Goal: Transaction & Acquisition: Purchase product/service

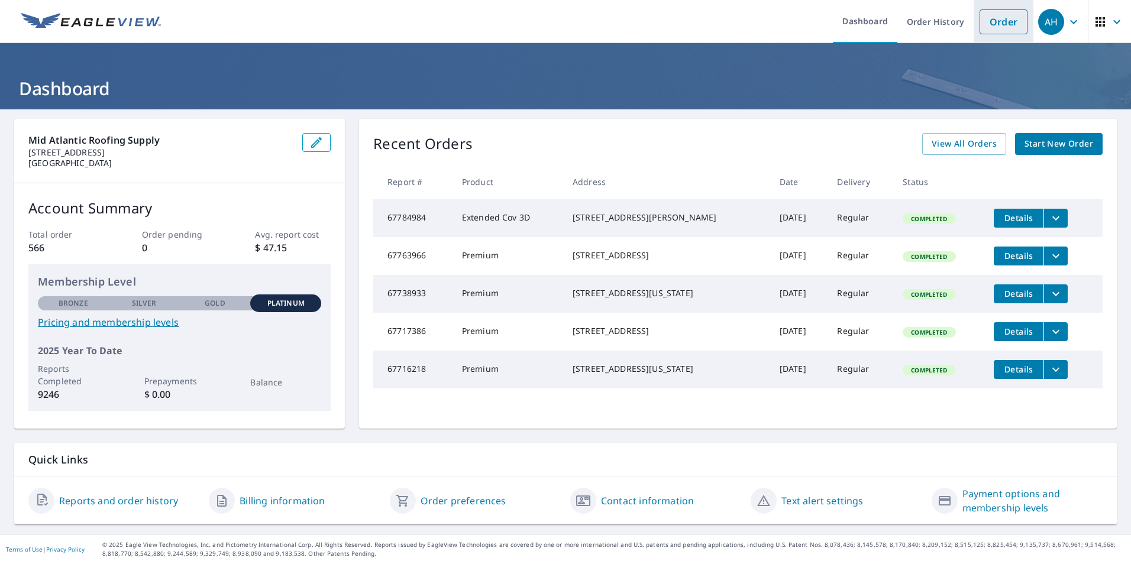
click at [1005, 21] on link "Order" at bounding box center [1004, 21] width 48 height 25
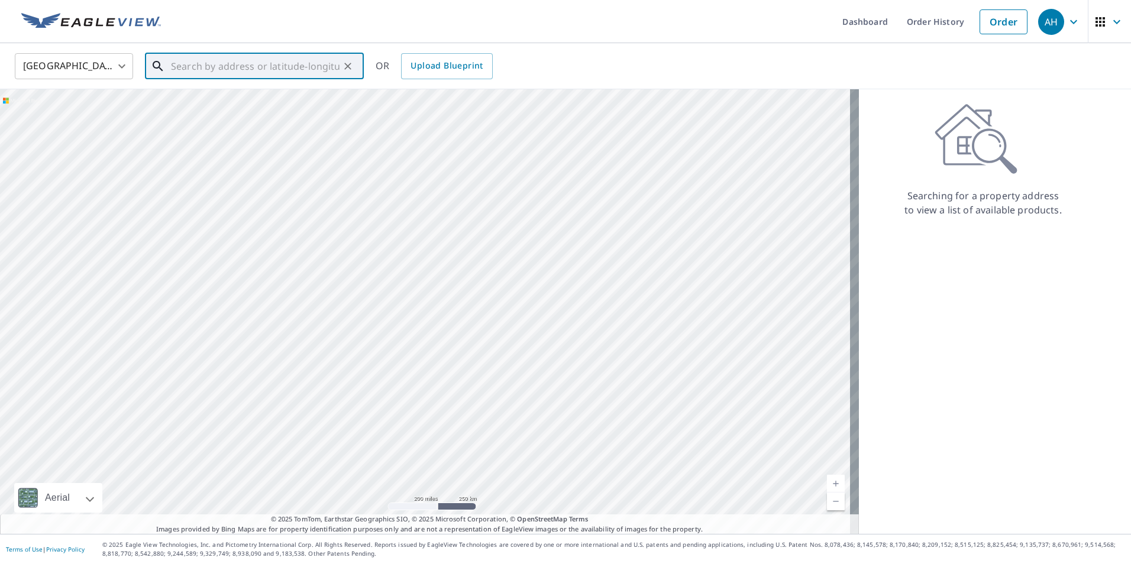
click at [299, 76] on input "text" at bounding box center [255, 66] width 169 height 33
type input "[STREET_ADDRESS]"
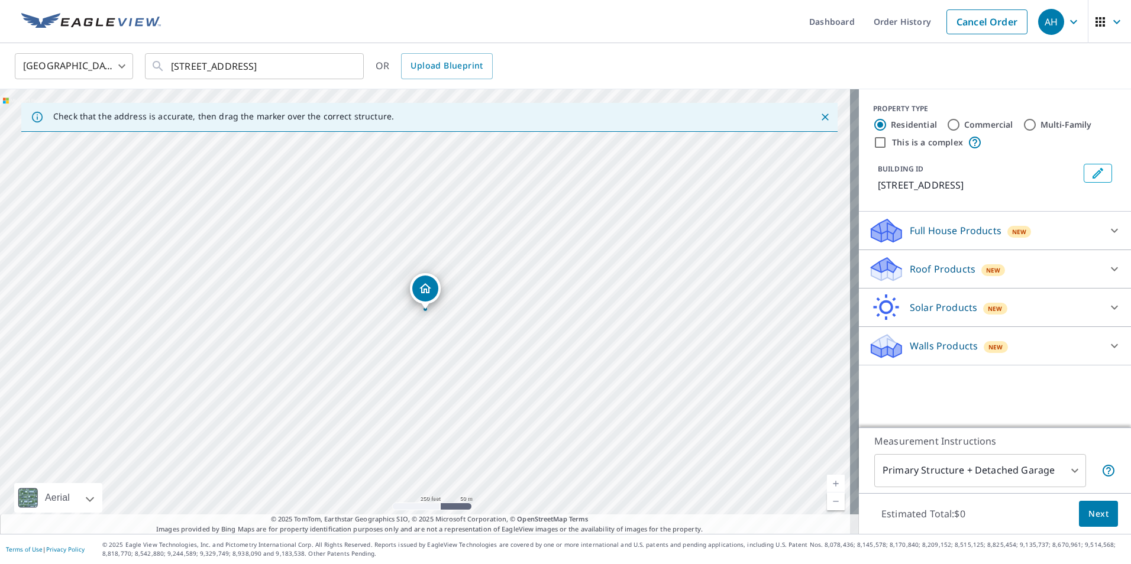
click at [897, 256] on div "Roof Products New" at bounding box center [985, 270] width 232 height 28
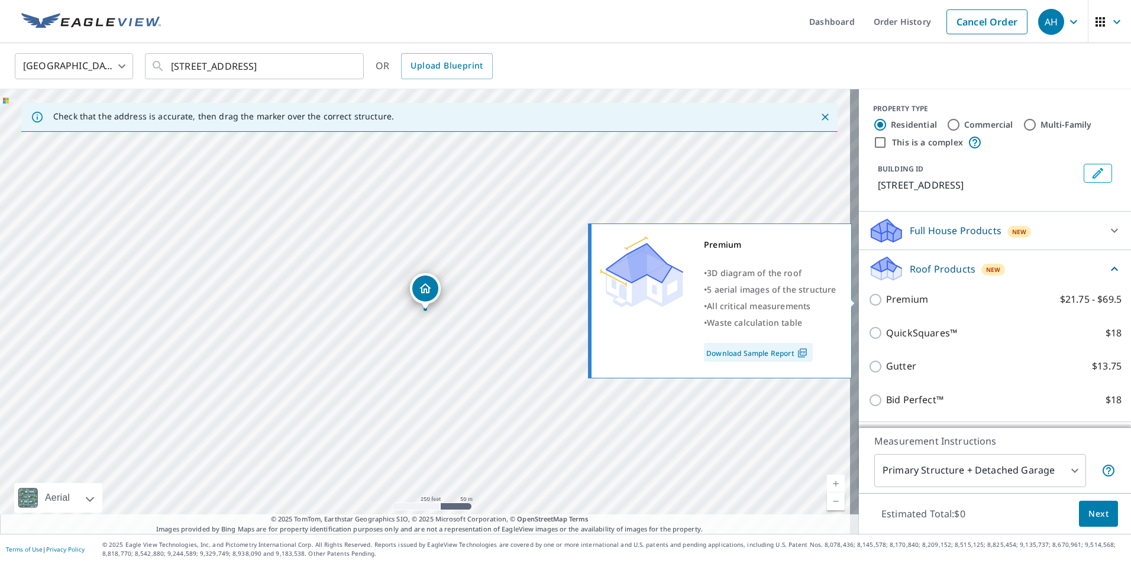
click at [903, 296] on p "Premium" at bounding box center [907, 299] width 42 height 15
click at [886, 296] on input "Premium $21.75 - $69.5" at bounding box center [878, 300] width 18 height 14
checkbox input "true"
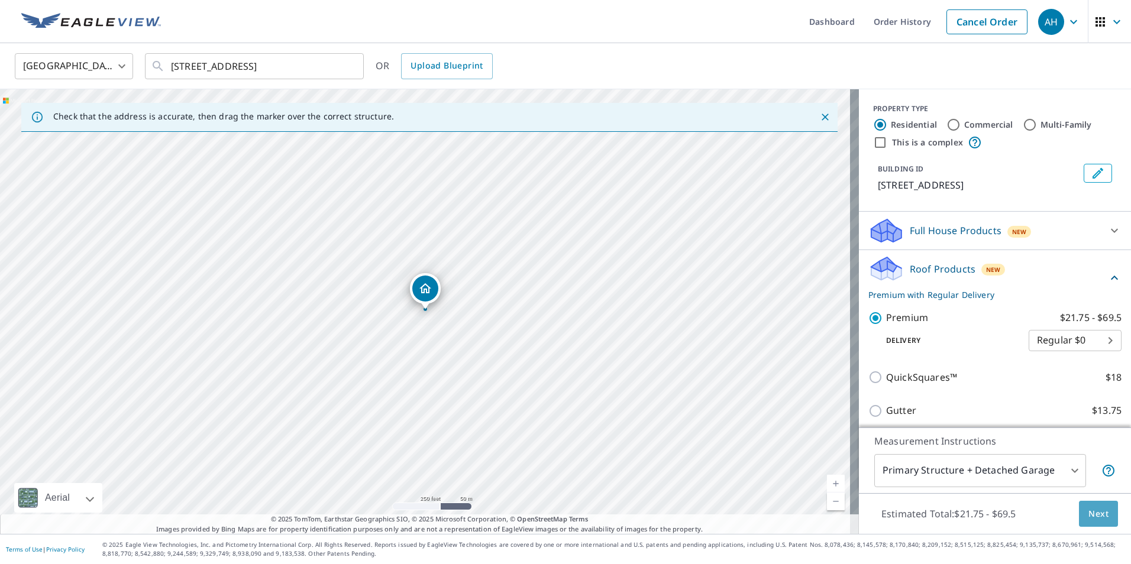
click at [1096, 506] on button "Next" at bounding box center [1098, 514] width 39 height 27
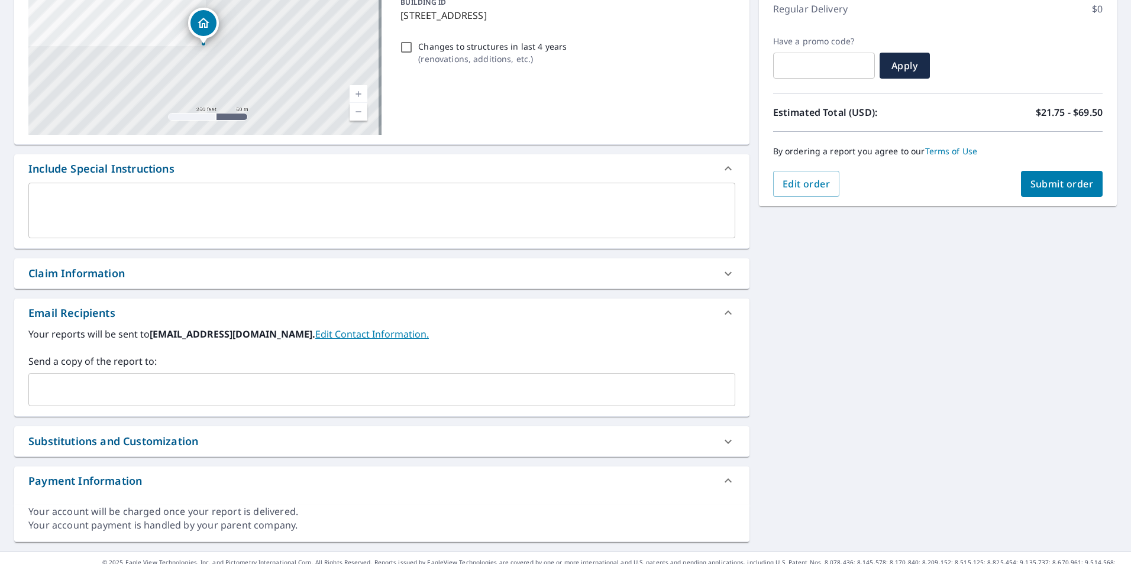
scroll to position [178, 0]
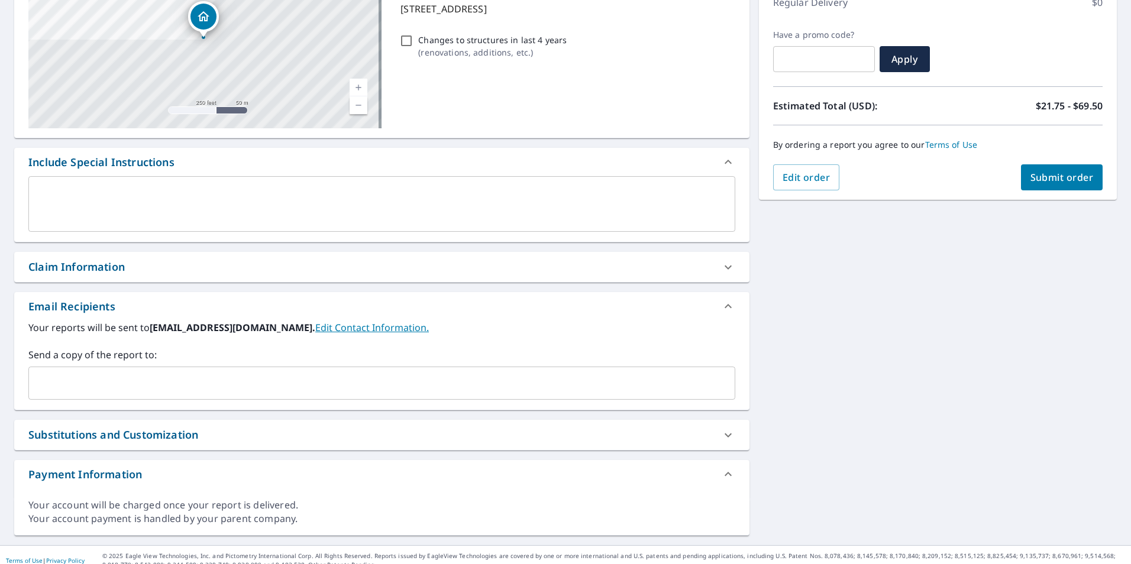
click at [83, 270] on div "Claim Information" at bounding box center [76, 267] width 96 height 16
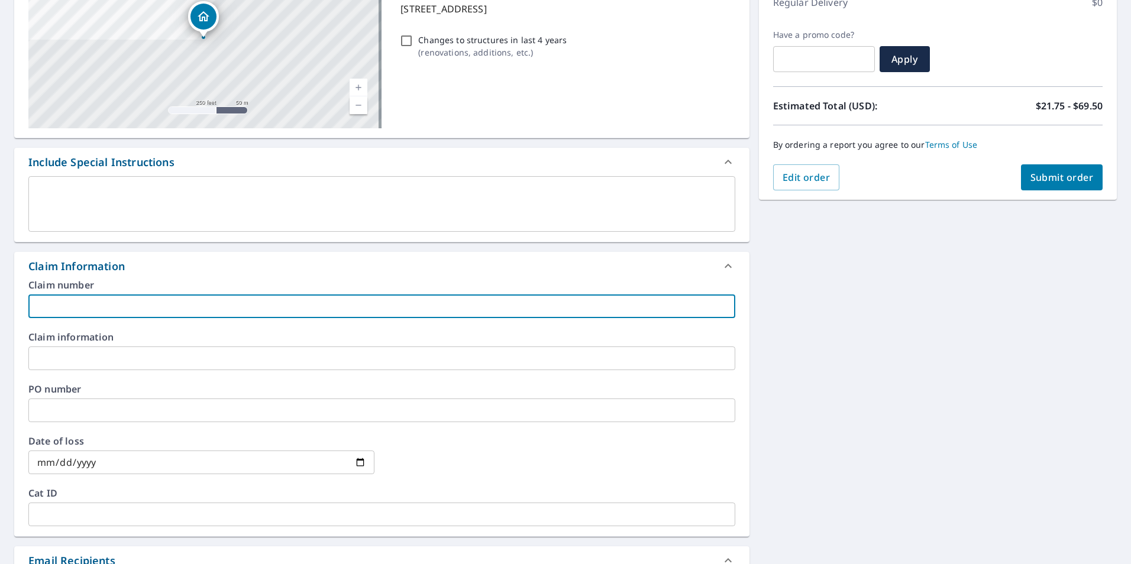
click at [132, 304] on input "text" at bounding box center [381, 307] width 707 height 24
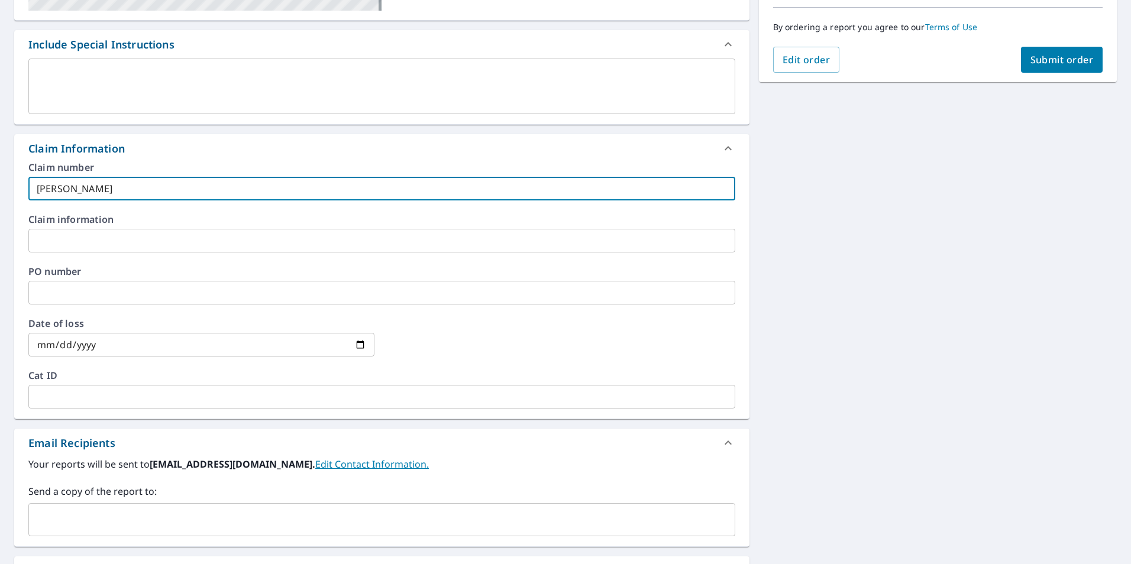
scroll to position [296, 0]
type input "[PERSON_NAME]"
click at [110, 515] on input "text" at bounding box center [373, 519] width 679 height 22
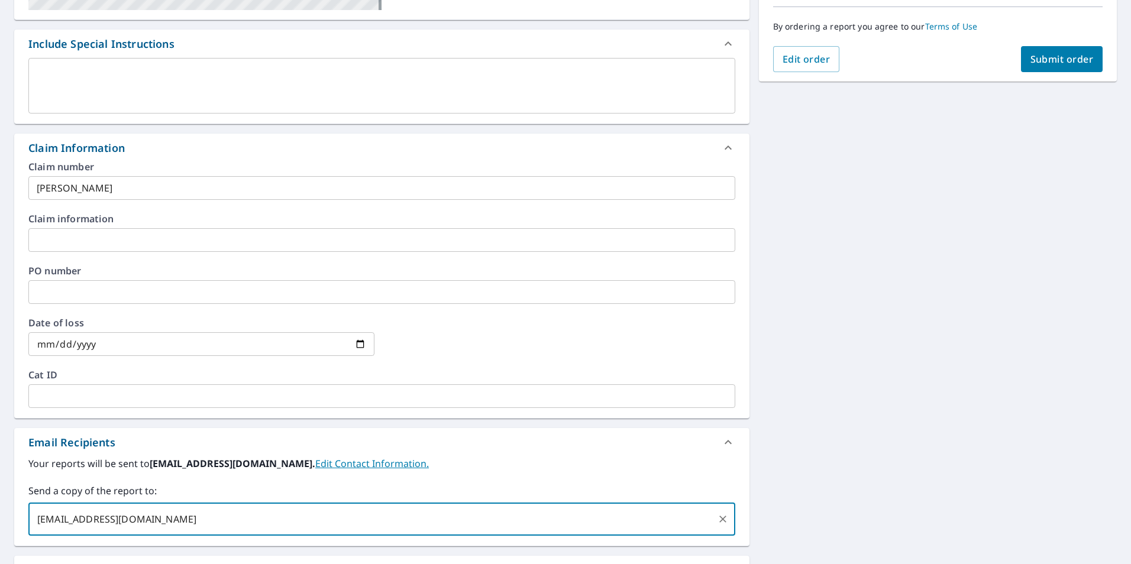
type input "[EMAIL_ADDRESS][DOMAIN_NAME]"
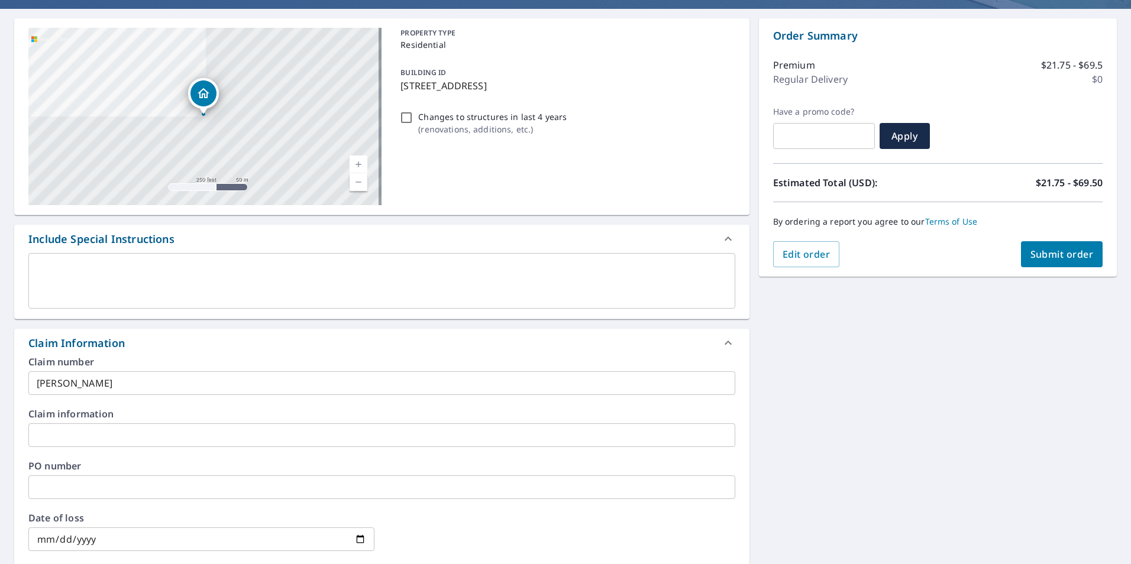
scroll to position [81, 0]
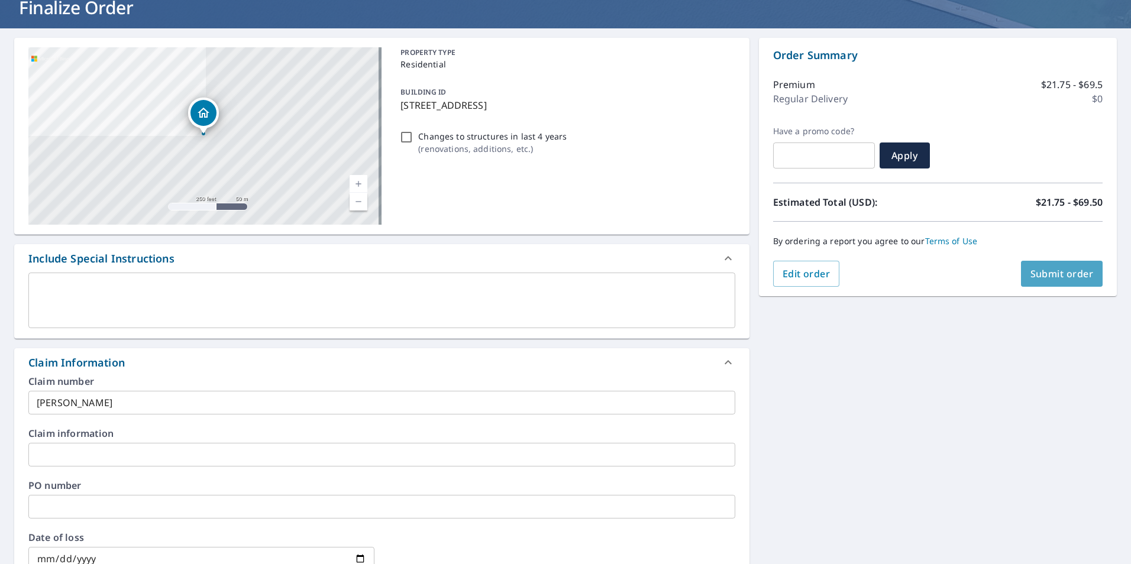
click at [1073, 270] on span "Submit order" at bounding box center [1062, 273] width 63 height 13
